Goal: Navigation & Orientation: Find specific page/section

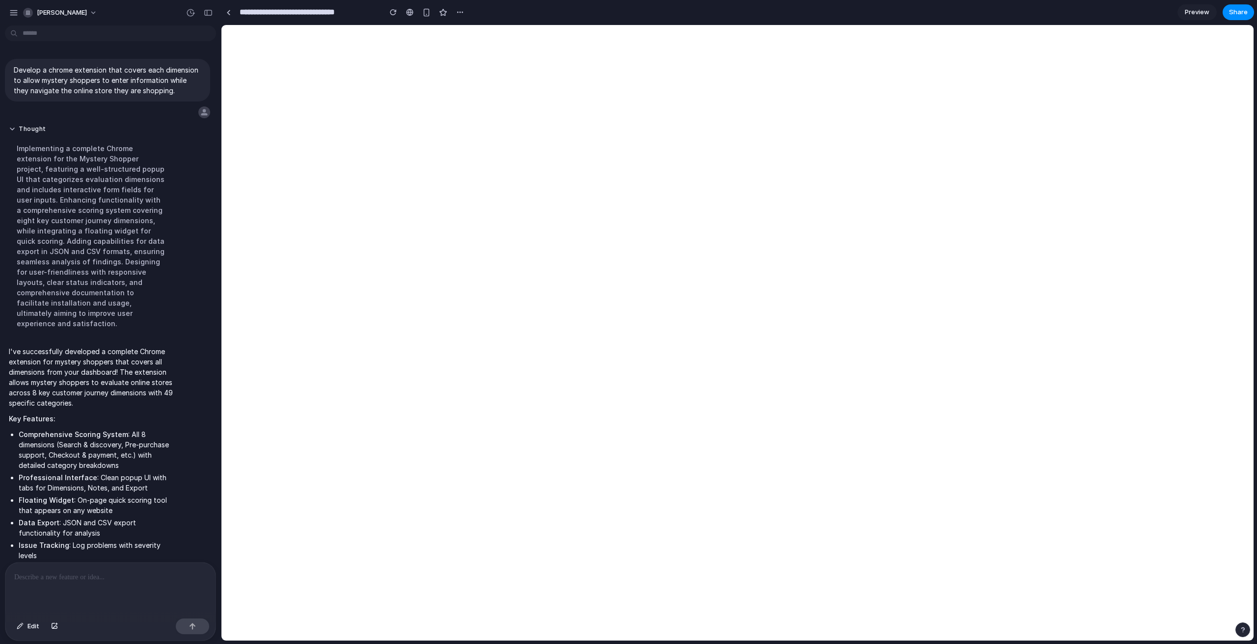
scroll to position [71, 0]
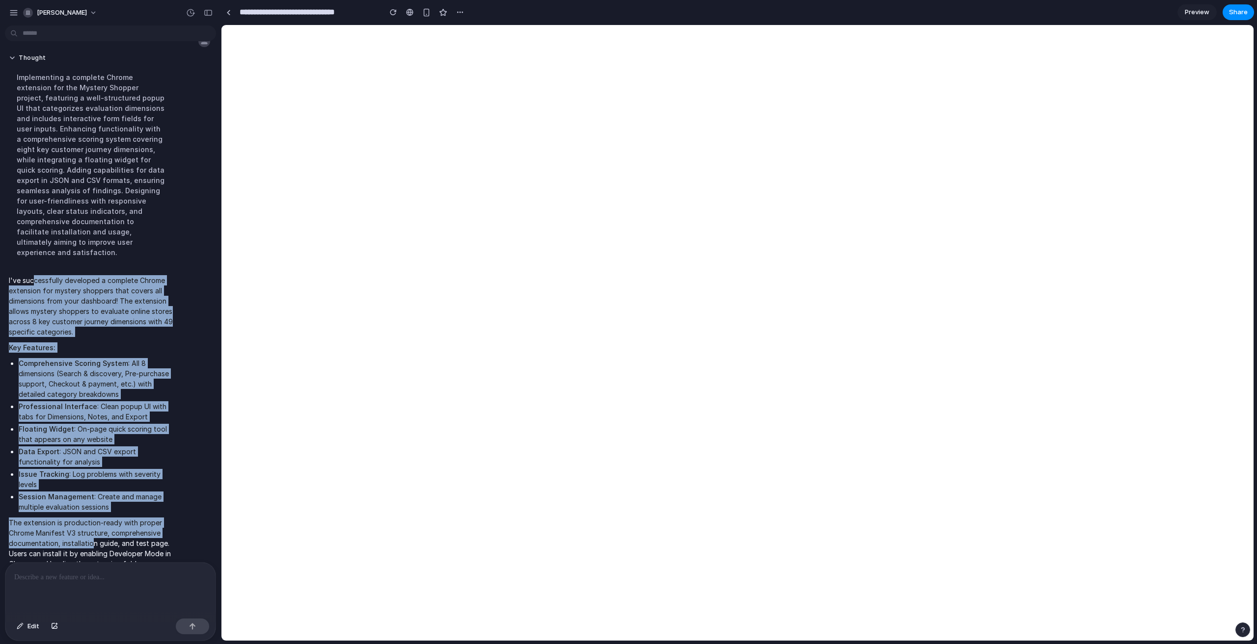
drag, startPoint x: 33, startPoint y: 258, endPoint x: 91, endPoint y: 528, distance: 276.1
click at [91, 528] on span "I've successfully developed a complete Chrome extension for mystery shoppers th…" at bounding box center [91, 422] width 164 height 295
click at [91, 528] on p "The extension is production-ready with proper Chrome Manifest V3 structure, com…" at bounding box center [91, 544] width 164 height 52
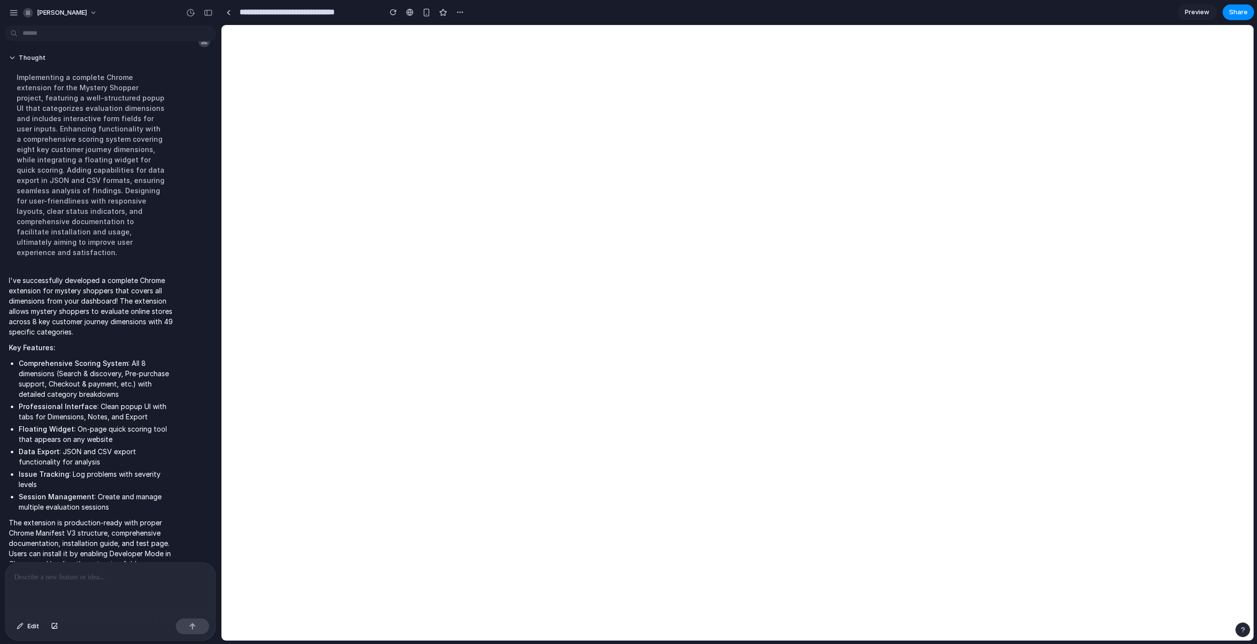
click at [103, 597] on div at bounding box center [110, 589] width 210 height 52
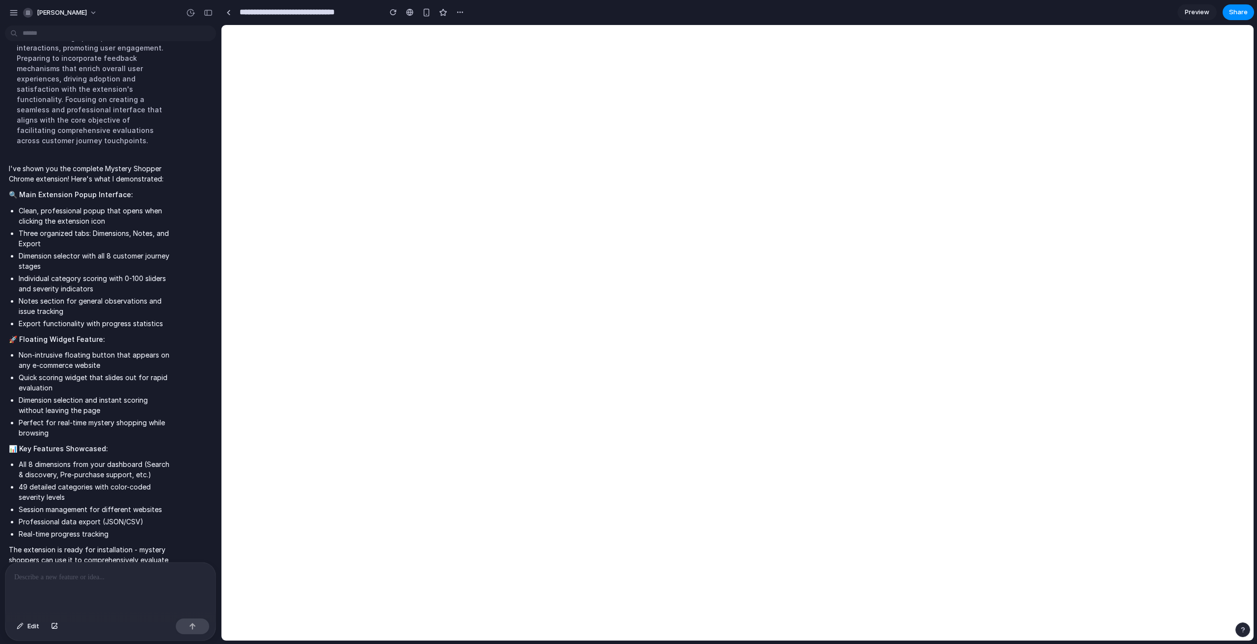
scroll to position [594, 0]
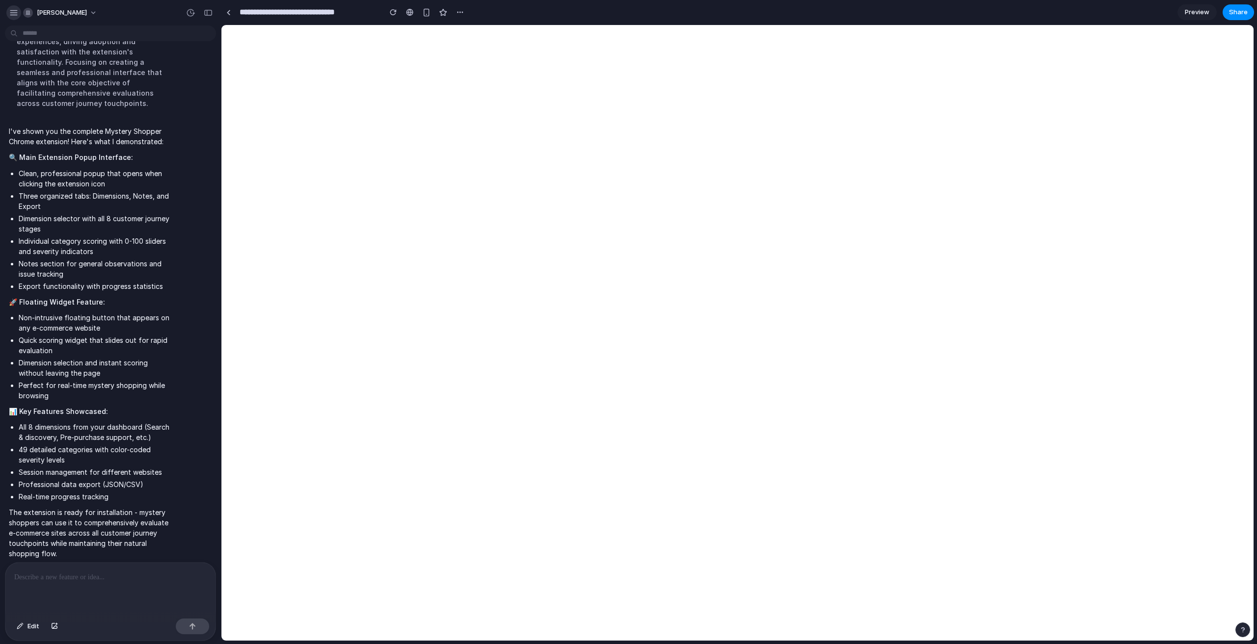
click at [8, 8] on button "button" at bounding box center [13, 12] width 15 height 15
click at [64, 583] on div at bounding box center [110, 589] width 210 height 52
click at [96, 590] on div at bounding box center [110, 589] width 210 height 52
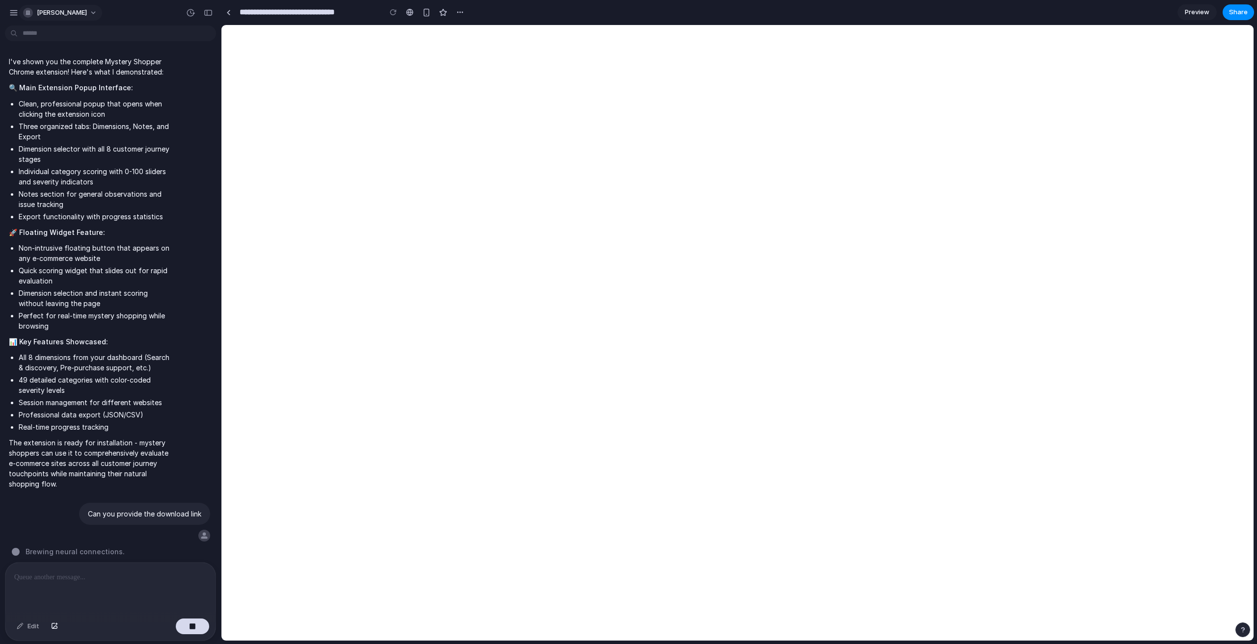
click at [68, 15] on span "[PERSON_NAME]" at bounding box center [62, 13] width 50 height 10
click at [14, 15] on div "Settings Invite members Change theme Sign out" at bounding box center [628, 322] width 1257 height 644
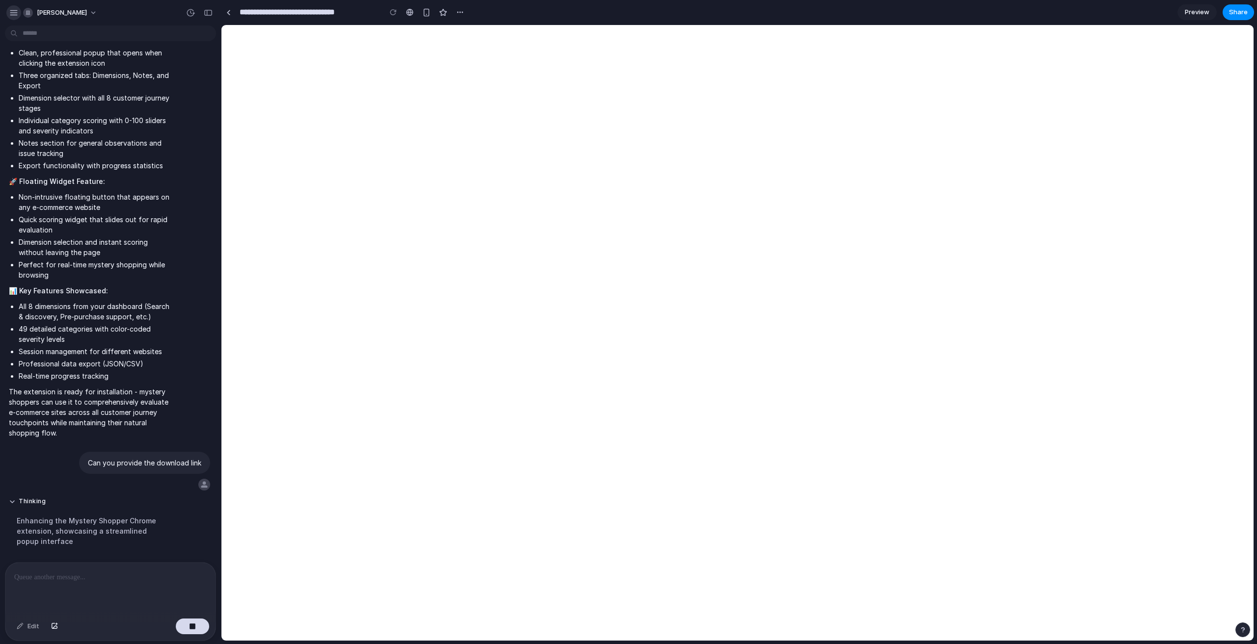
click at [12, 13] on div "button" at bounding box center [13, 12] width 9 height 9
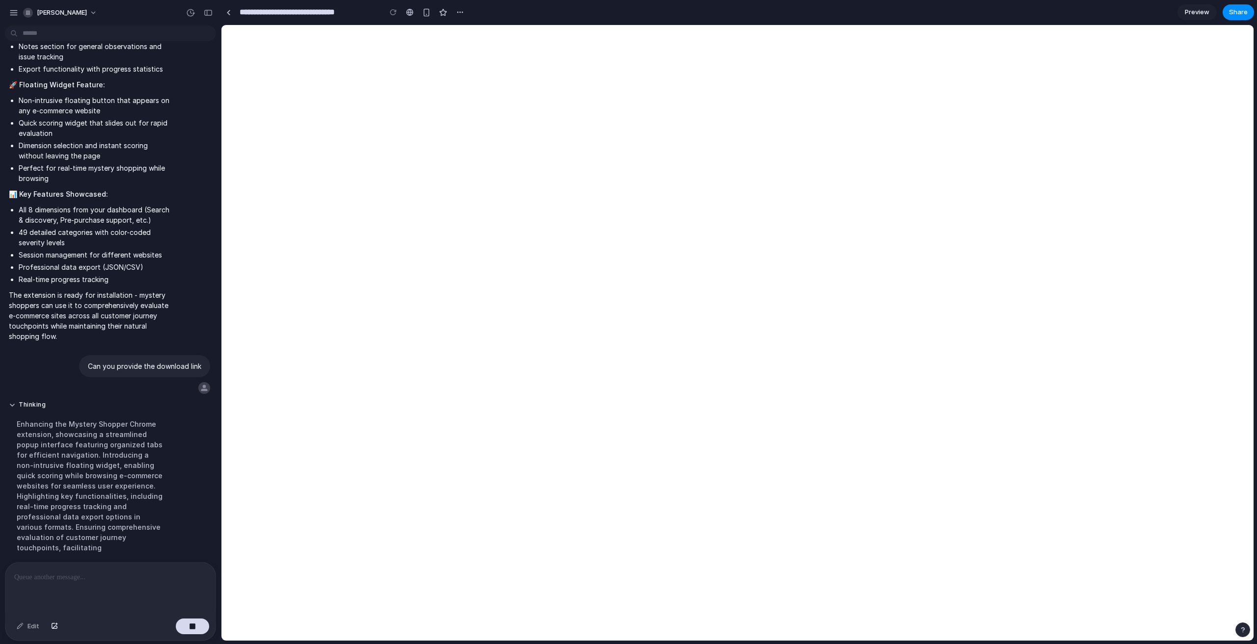
click at [161, 155] on li "Dimension selection and instant scoring without leaving the page" at bounding box center [96, 150] width 154 height 21
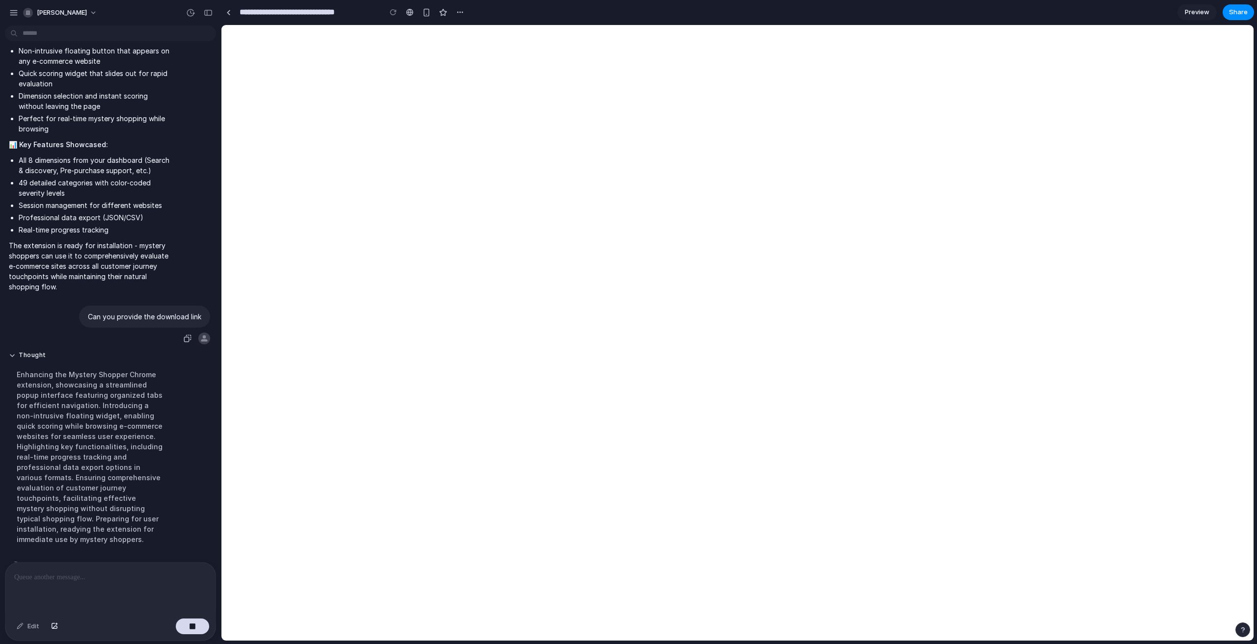
scroll to position [673, 0]
